Goal: Find specific page/section

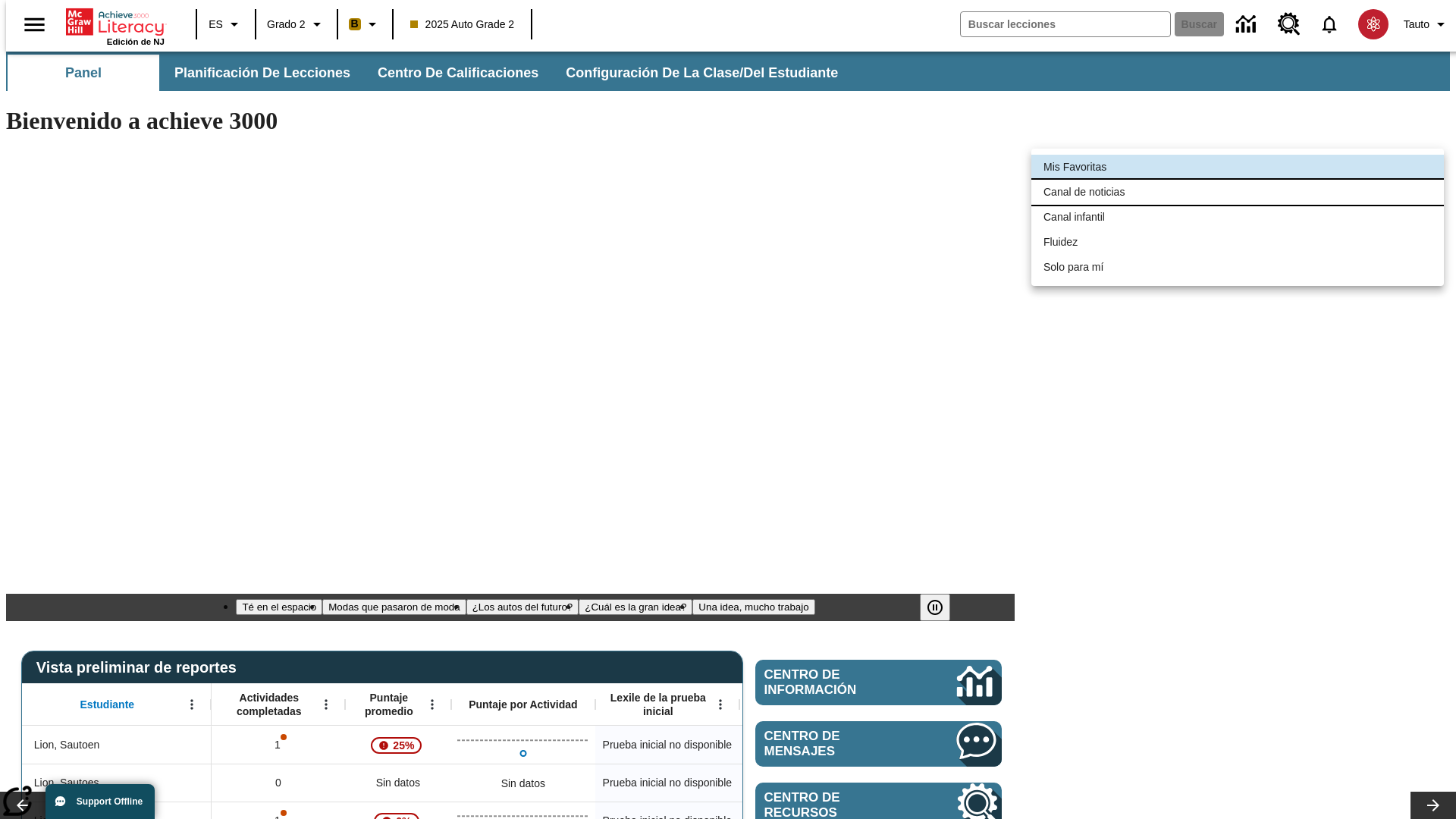
click at [1237, 192] on li "Canal de noticias" at bounding box center [1237, 192] width 412 height 25
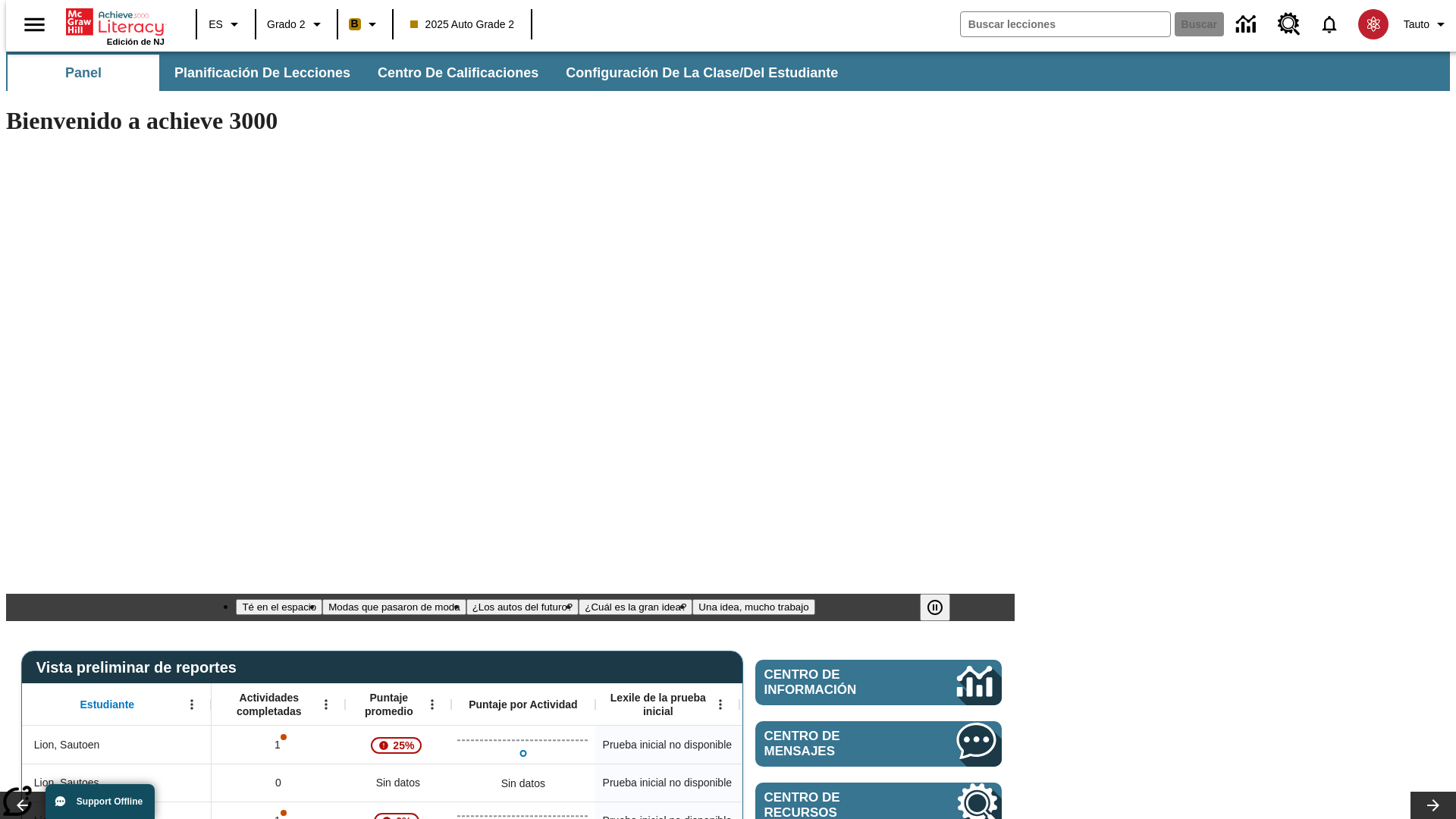
type input "120"
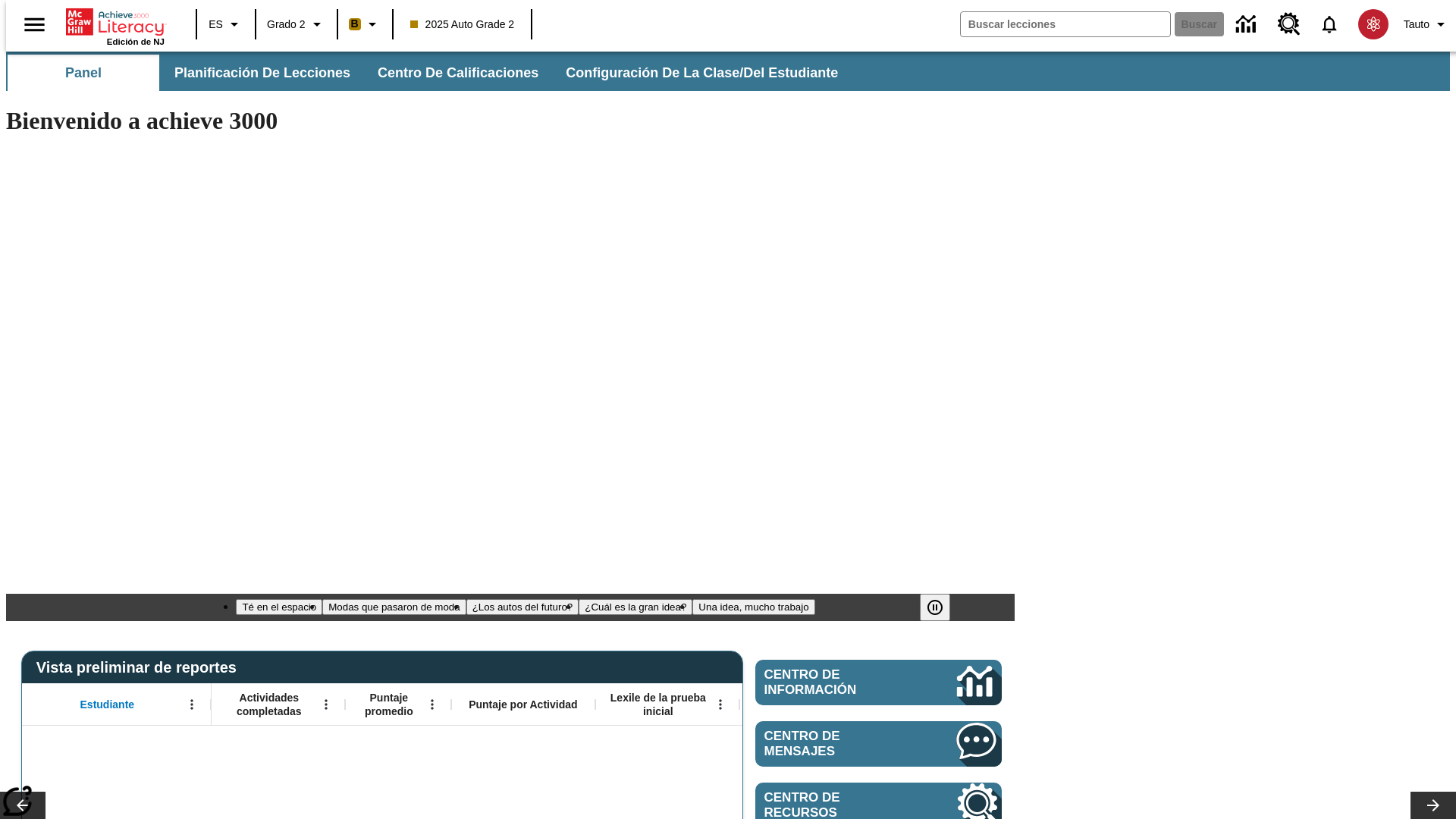
scroll to position [19, 0]
